Goal: Information Seeking & Learning: Check status

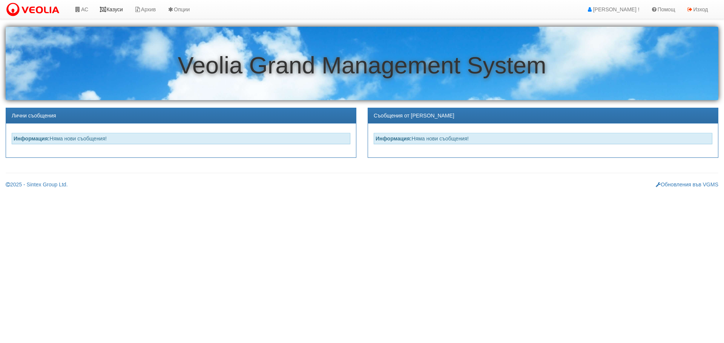
click at [116, 7] on link "Казуси" at bounding box center [111, 9] width 35 height 19
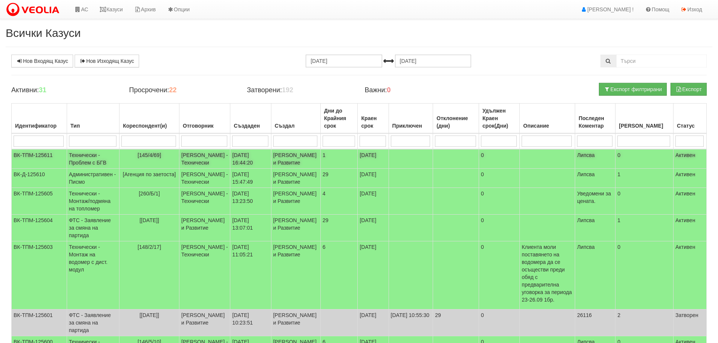
click at [78, 158] on td "Технически - Проблем с БГВ" at bounding box center [93, 159] width 52 height 20
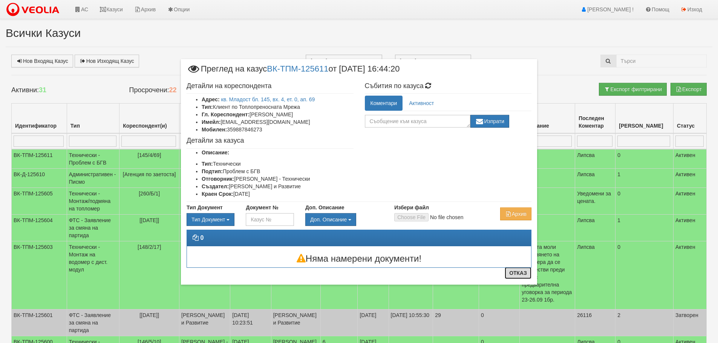
click at [520, 279] on button "Отказ" at bounding box center [518, 273] width 27 height 12
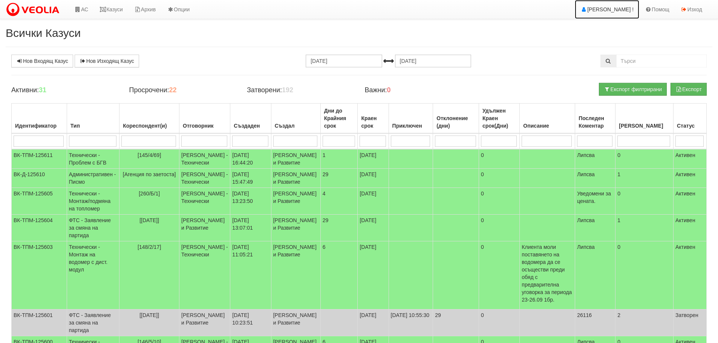
drag, startPoint x: 598, startPoint y: 2, endPoint x: 663, endPoint y: -16, distance: 67.1
